Goal: Task Accomplishment & Management: Complete application form

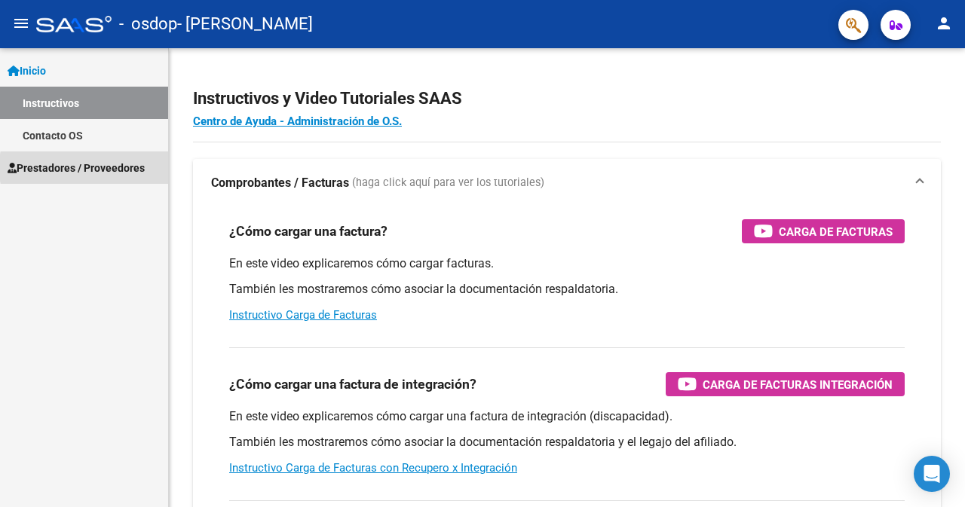
click at [121, 167] on span "Prestadores / Proveedores" at bounding box center [76, 168] width 137 height 17
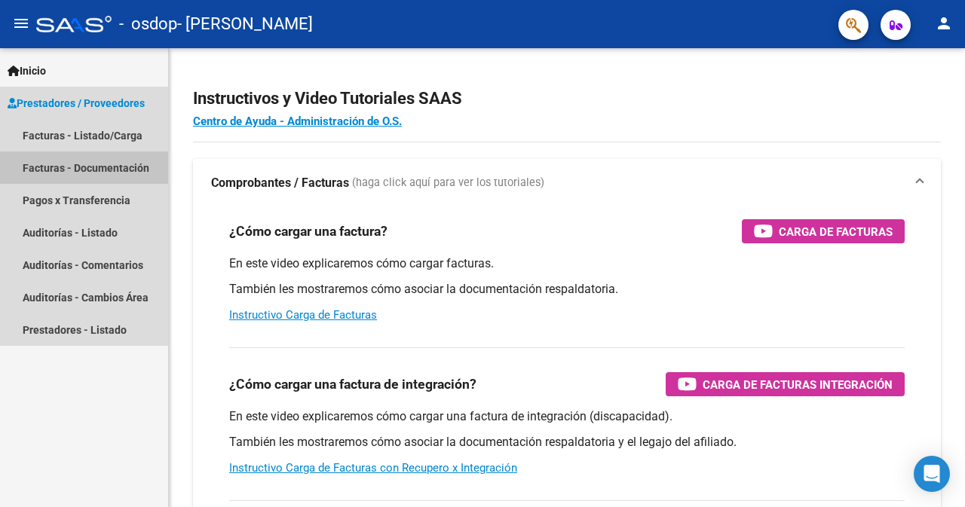
click at [121, 165] on link "Facturas - Documentación" at bounding box center [84, 167] width 168 height 32
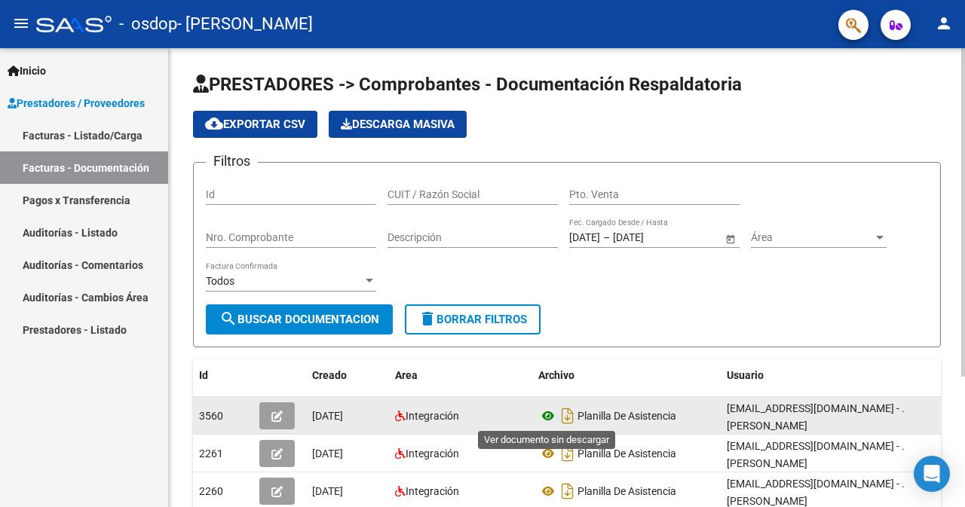
click at [545, 415] on icon at bounding box center [548, 416] width 20 height 18
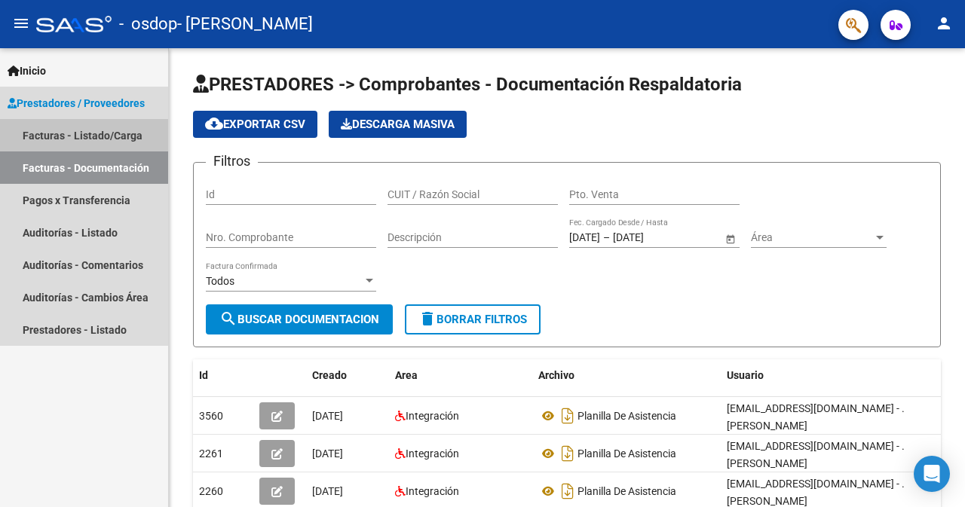
click at [125, 137] on link "Facturas - Listado/Carga" at bounding box center [84, 135] width 168 height 32
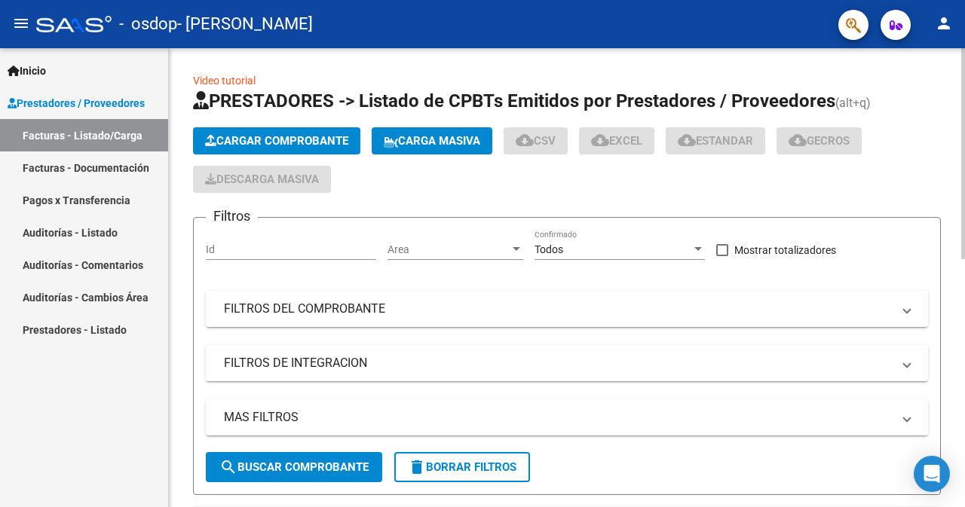
click at [274, 135] on span "Cargar Comprobante" at bounding box center [276, 141] width 143 height 14
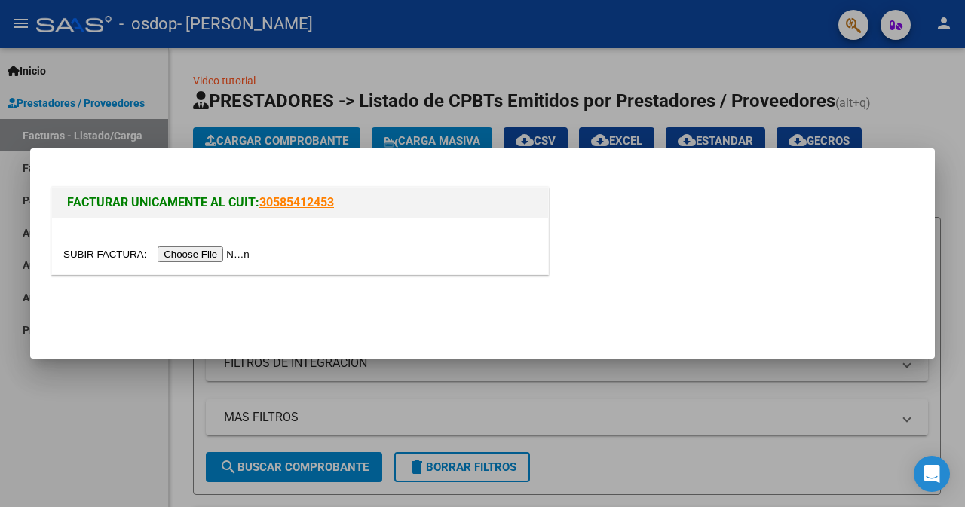
click at [197, 254] on input "file" at bounding box center [158, 254] width 191 height 16
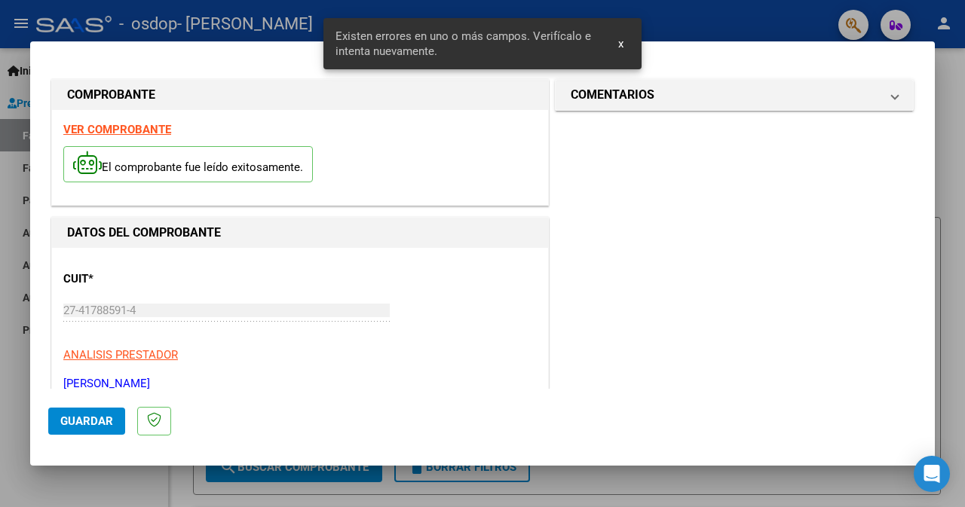
scroll to position [377, 0]
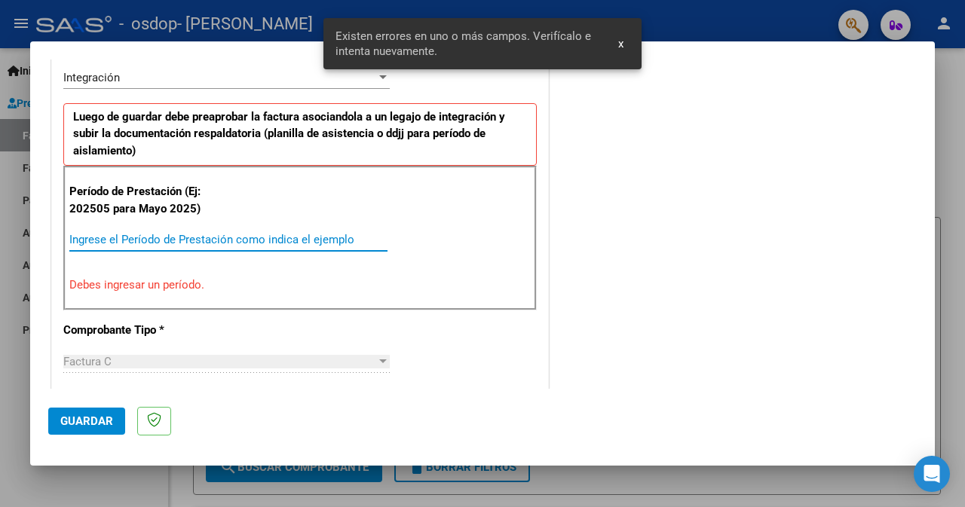
click at [357, 241] on input "Ingrese el Período de Prestación como indica el ejemplo" at bounding box center [228, 240] width 318 height 14
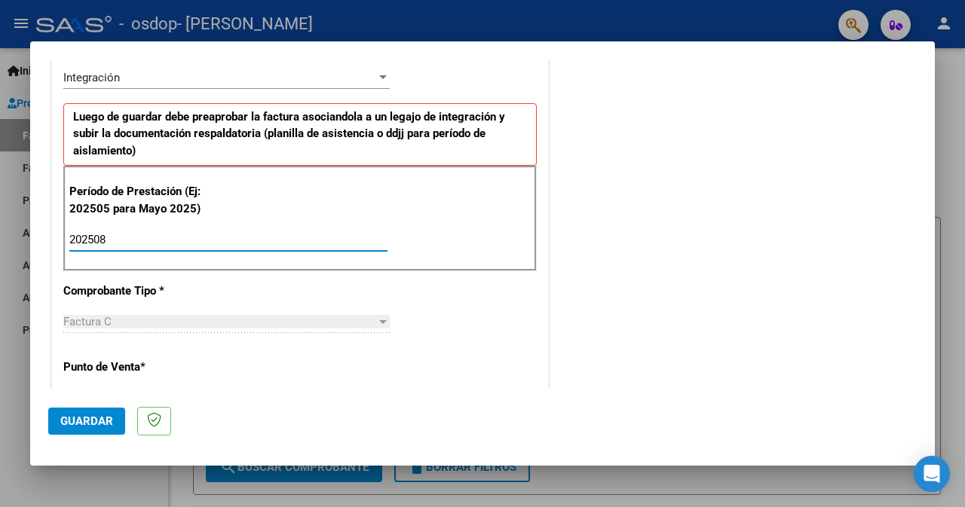
type input "202508"
click at [89, 419] on span "Guardar" at bounding box center [86, 422] width 53 height 14
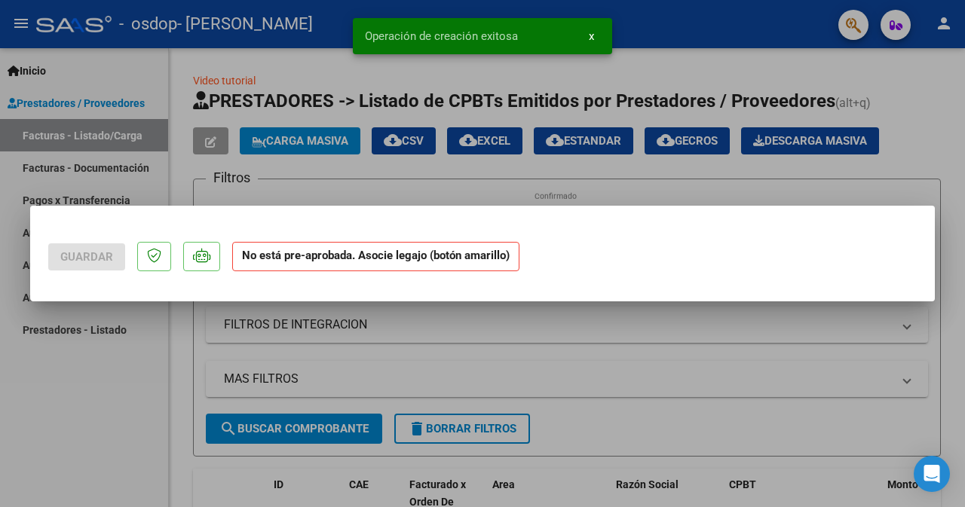
scroll to position [0, 0]
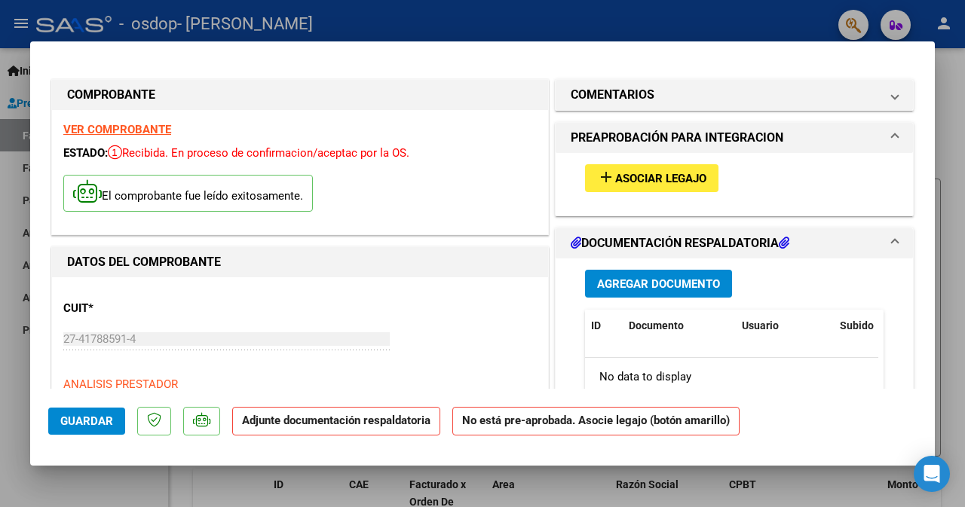
click at [647, 279] on span "Agregar Documento" at bounding box center [658, 284] width 123 height 14
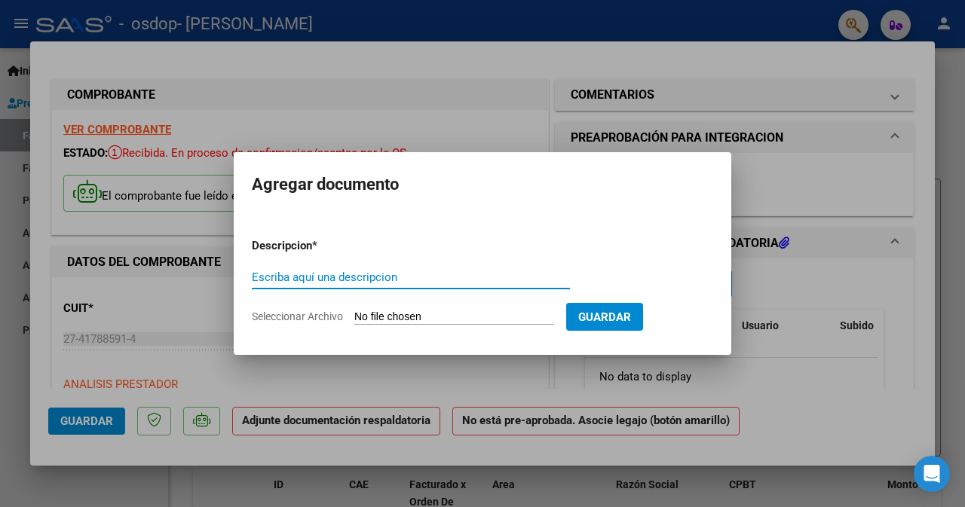
click at [436, 271] on input "Escriba aquí una descripcion" at bounding box center [411, 278] width 318 height 14
type input "PALNILLA DE ASISTENCIA [DATE]"
click at [292, 315] on span "Seleccionar Archivo" at bounding box center [297, 317] width 91 height 12
click at [354, 315] on input "Seleccionar Archivo" at bounding box center [454, 318] width 200 height 14
type input "C:\fakepath\IMG-20250909-WA0257.jpg"
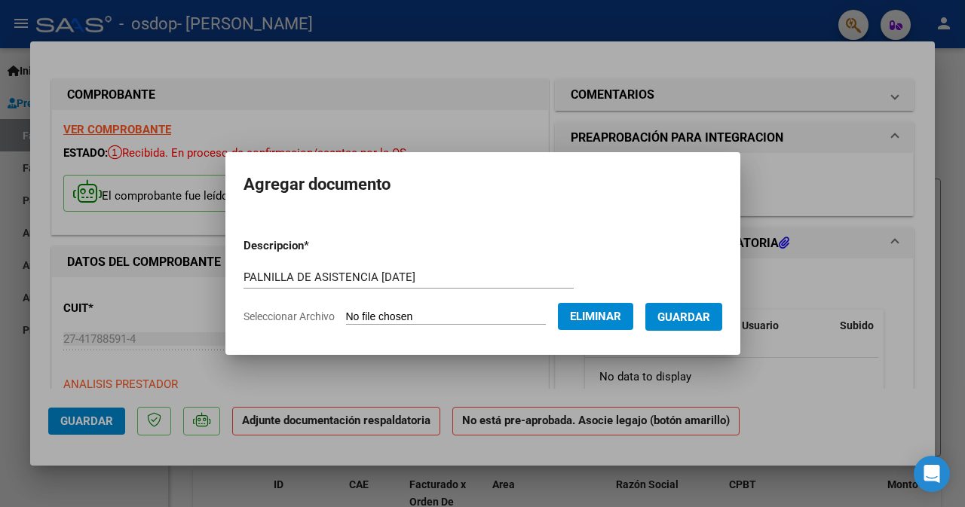
click at [699, 312] on span "Guardar" at bounding box center [683, 318] width 53 height 14
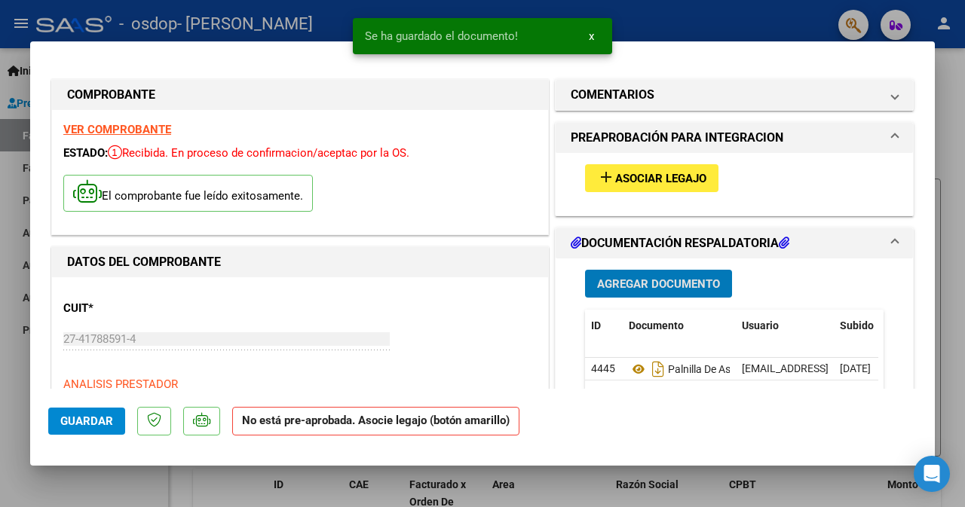
click at [645, 177] on span "Asociar Legajo" at bounding box center [660, 179] width 91 height 14
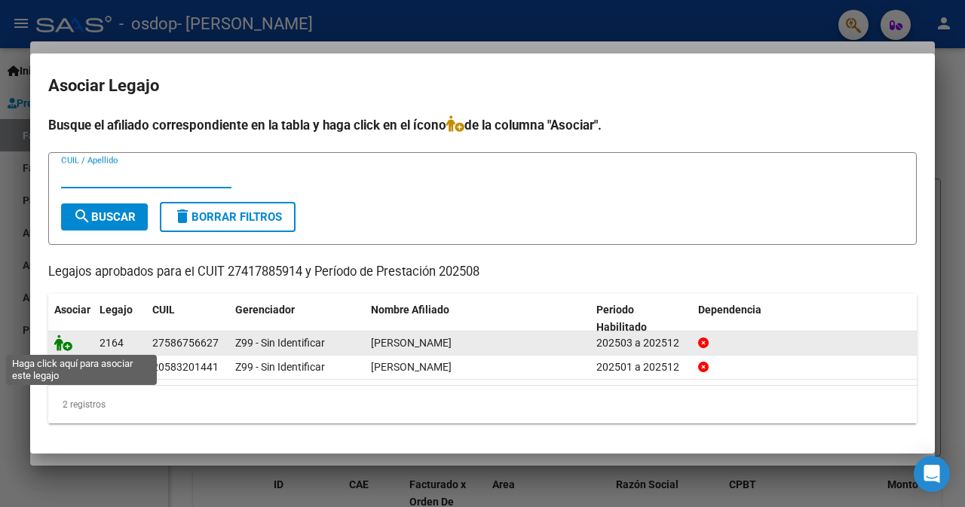
click at [66, 346] on icon at bounding box center [63, 343] width 18 height 17
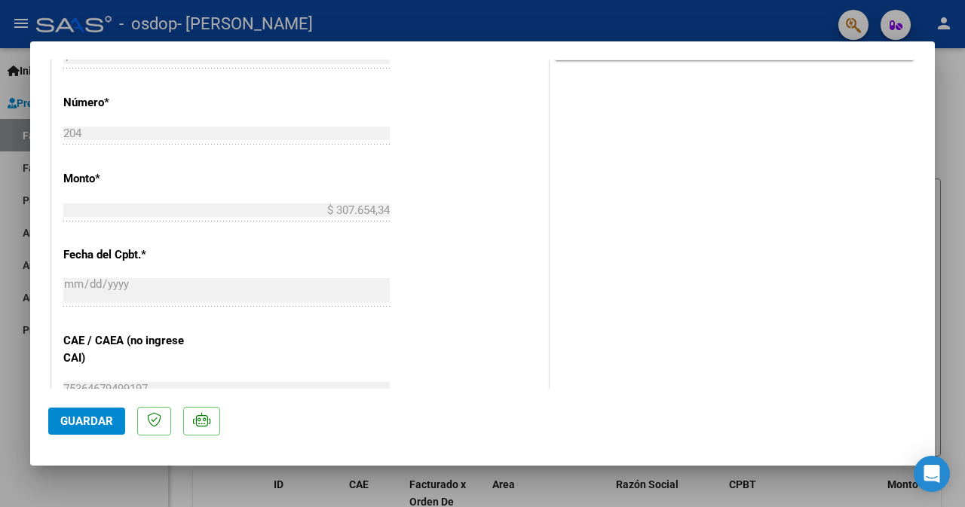
scroll to position [754, 0]
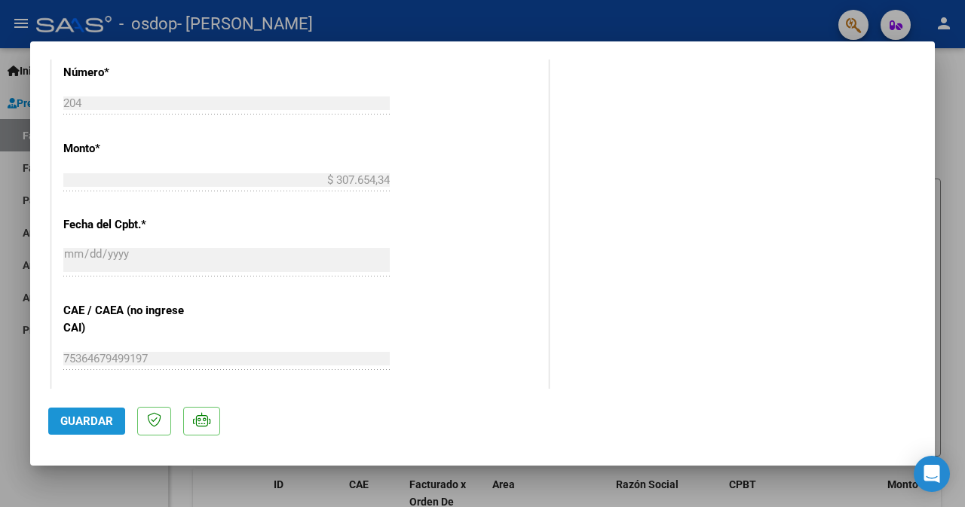
click at [68, 422] on span "Guardar" at bounding box center [86, 422] width 53 height 14
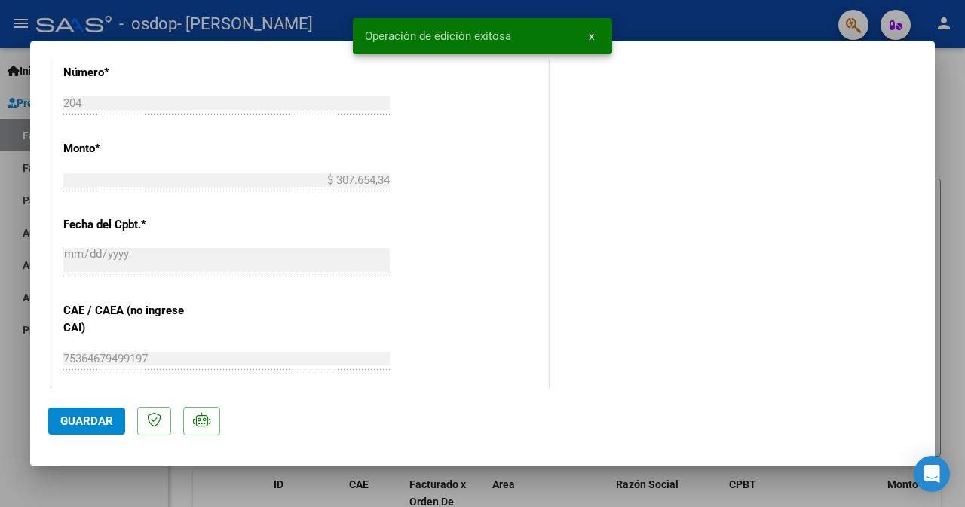
click at [951, 151] on div at bounding box center [482, 253] width 965 height 507
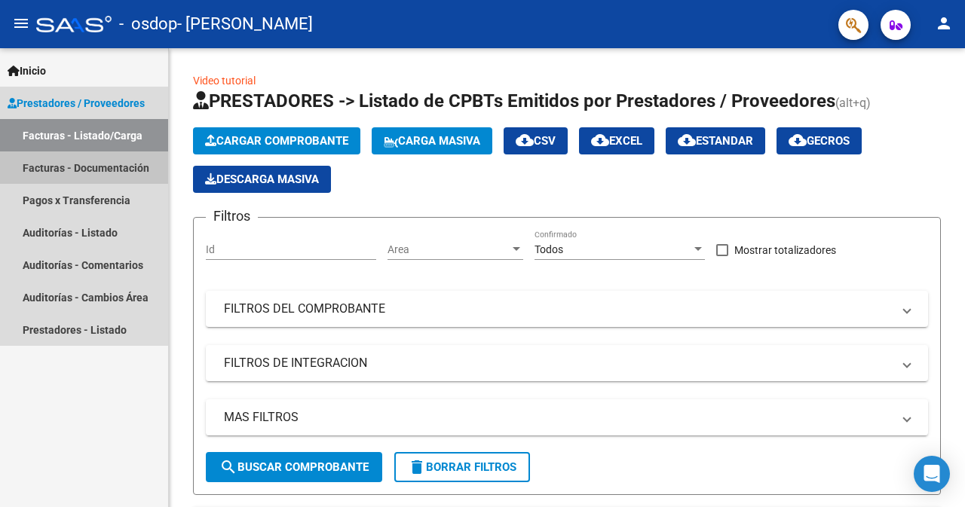
click at [118, 169] on link "Facturas - Documentación" at bounding box center [84, 167] width 168 height 32
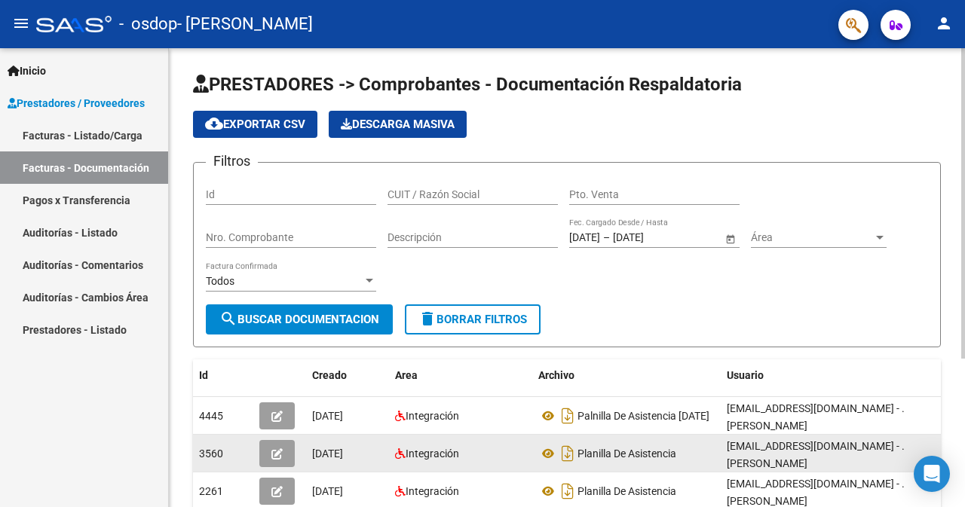
click at [520, 449] on div "Integración" at bounding box center [460, 453] width 131 height 17
click at [549, 452] on icon at bounding box center [548, 454] width 20 height 18
click at [276, 456] on icon "button" at bounding box center [276, 453] width 11 height 11
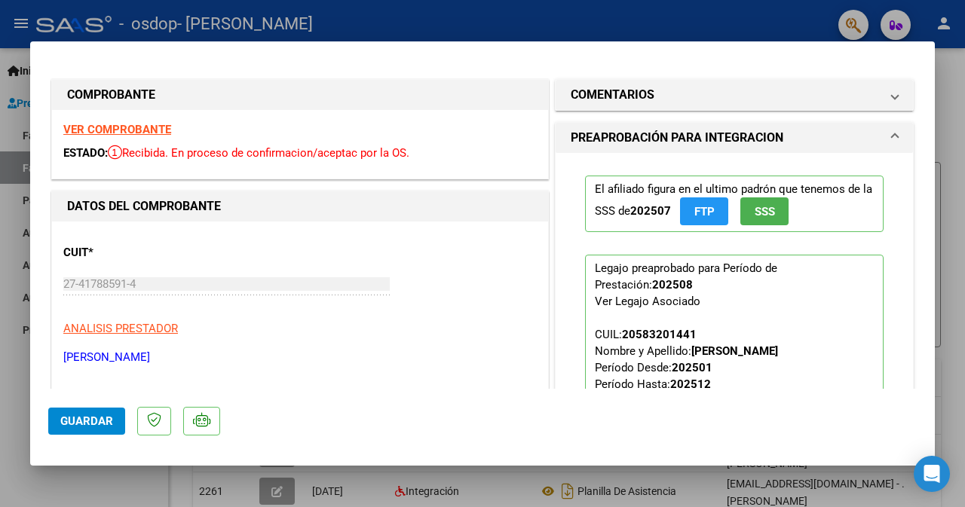
click at [892, 135] on span at bounding box center [895, 138] width 6 height 18
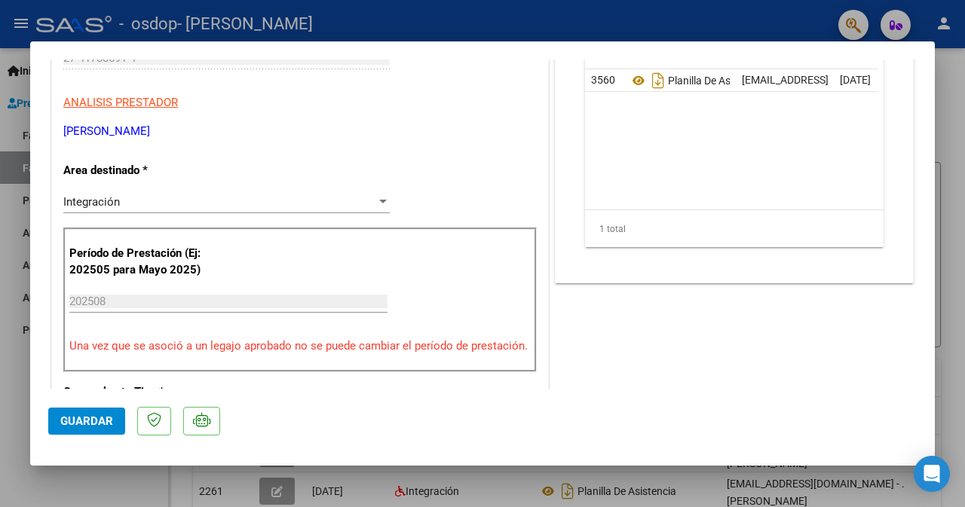
scroll to position [241, 0]
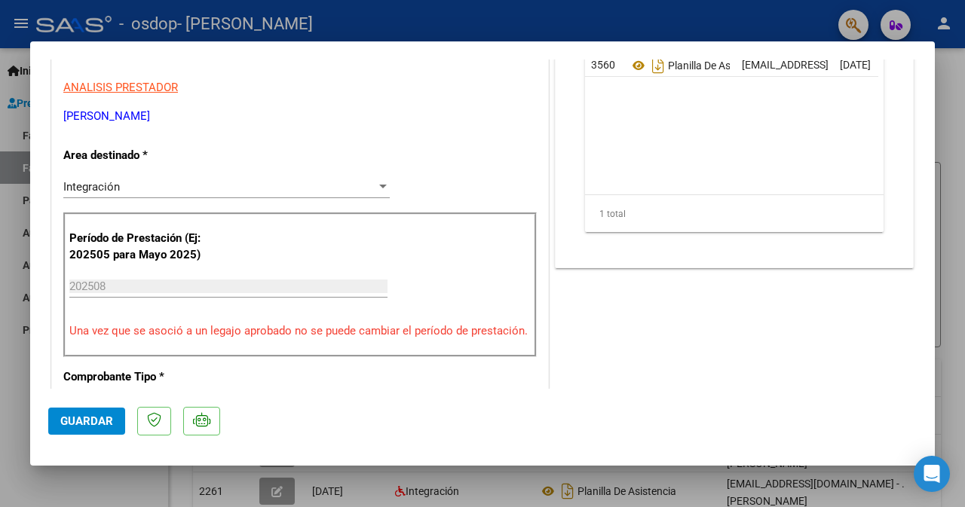
click at [953, 111] on div at bounding box center [482, 253] width 965 height 507
type input "$ 0,00"
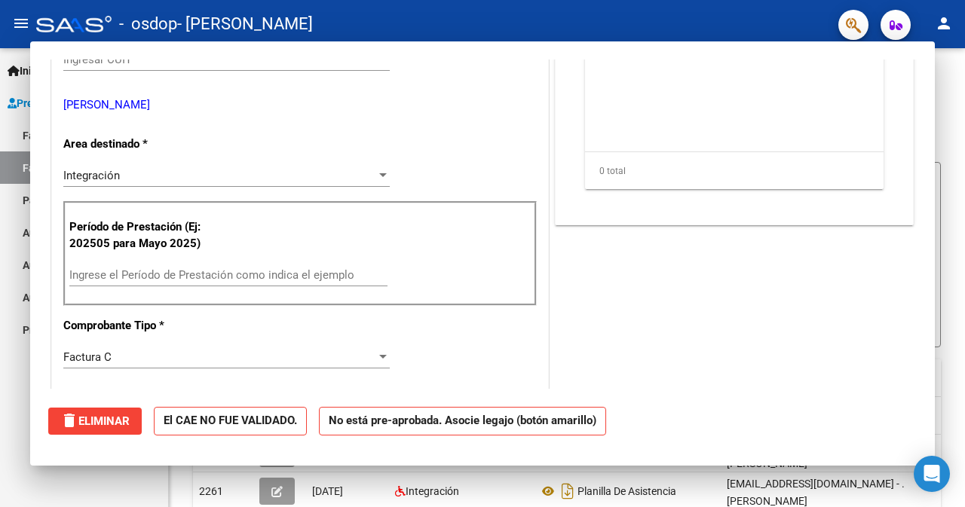
scroll to position [259, 0]
